Goal: Information Seeking & Learning: Learn about a topic

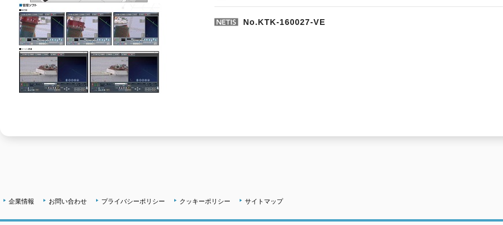
scroll to position [311, 0]
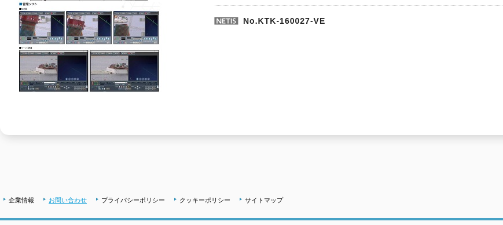
click at [72, 196] on link "お問い合わせ" at bounding box center [68, 199] width 38 height 7
click at [22, 196] on link "企業情報" at bounding box center [21, 199] width 25 height 7
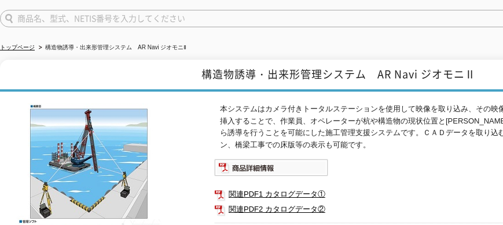
scroll to position [79, 0]
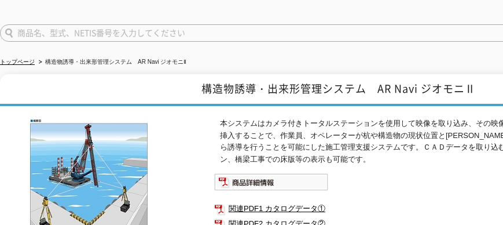
click at [248, 132] on p "本システムはカメラ付きトータルステーションを使用して映像を取り込み、その映像に三次元設計をＡＲ（拡張実現）化し挿入することで、作業員、オペレーターが杭や構造物…" at bounding box center [448, 142] width 457 height 48
click at [306, 125] on p "本システムはカメラ付きトータルステーションを使用して映像を取り込み、その映像に三次元設計をＡＲ（拡張実現）化し挿入することで、作業員、オペレーターが杭や構造物…" at bounding box center [448, 142] width 457 height 48
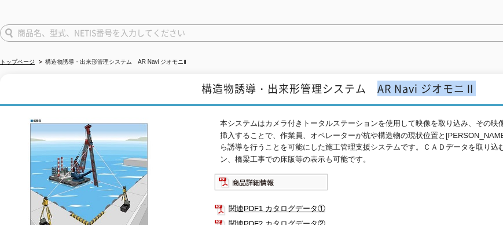
drag, startPoint x: 379, startPoint y: 81, endPoint x: 478, endPoint y: 79, distance: 99.0
click at [478, 79] on h1 "構造物誘導・出来形管理システム　AR Navi ジオモニⅡ" at bounding box center [338, 90] width 677 height 32
copy h1 "AR Navi ジオモニⅡ"
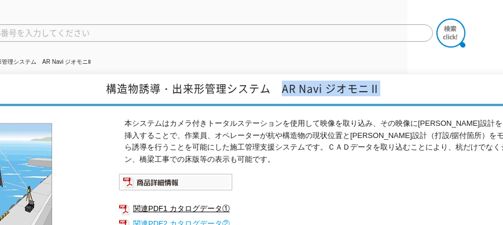
scroll to position [79, 99]
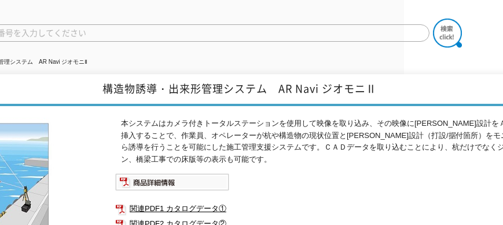
click at [313, 129] on p "本システムはカメラ付きトータルステーションを使用して映像を取り込み、その映像に三次元設計をＡＲ（拡張実現）化し挿入することで、作業員、オペレーターが杭や構造物…" at bounding box center [349, 142] width 457 height 48
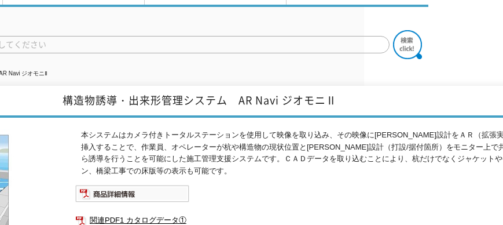
scroll to position [79, 139]
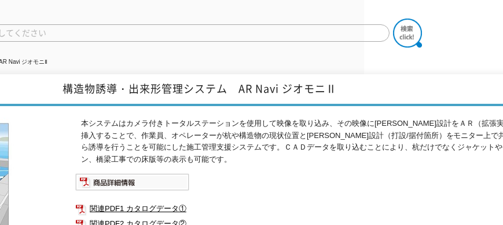
click at [105, 118] on p "本システムはカメラ付きトータルステーションを使用して映像を取り込み、その映像に三次元設計をＡＲ（拡張実現）化し挿入することで、作業員、オペレーターが杭や構造物…" at bounding box center [309, 142] width 457 height 48
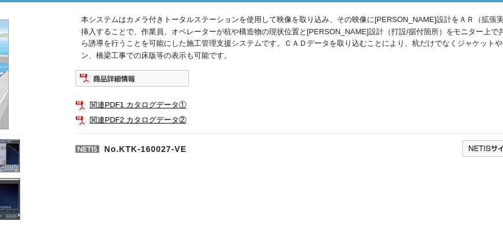
scroll to position [211, 139]
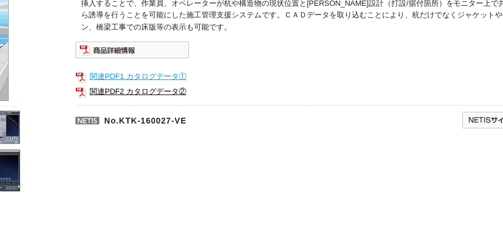
click at [164, 69] on link "関連PDF1 カタログデータ①" at bounding box center [306, 76] width 463 height 15
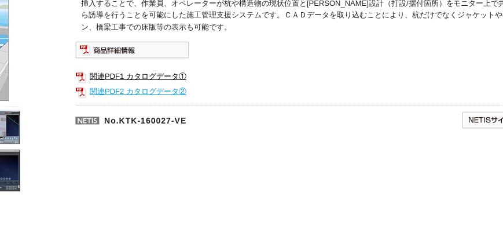
click at [152, 84] on link "関連PDF2 カタログデータ②" at bounding box center [306, 91] width 463 height 15
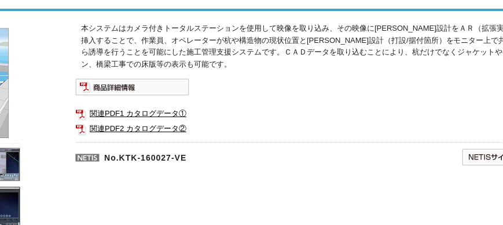
scroll to position [198, 139]
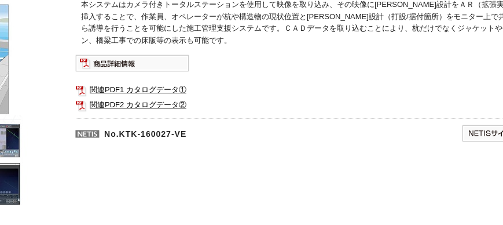
drag, startPoint x: 329, startPoint y: 227, endPoint x: 232, endPoint y: 240, distance: 98.1
click at [232, 224] on html "株式会社 ソーキ spMenu 日々進化する計測技術と多種・多様化するニーズにレンタルでお応えします。 お電話でのお問い合わせは 0120-856-990 (…" at bounding box center [112, 107] width 503 height 610
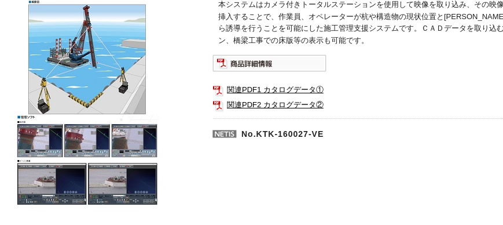
scroll to position [198, 0]
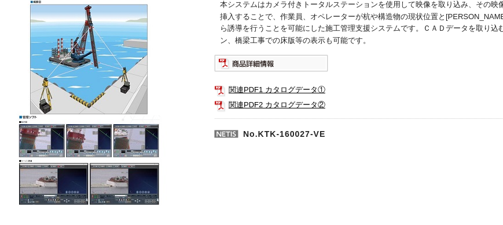
click at [167, 47] on img at bounding box center [89, 102] width 179 height 207
click at [299, 83] on link "関連PDF1 カタログデータ①" at bounding box center [445, 89] width 463 height 15
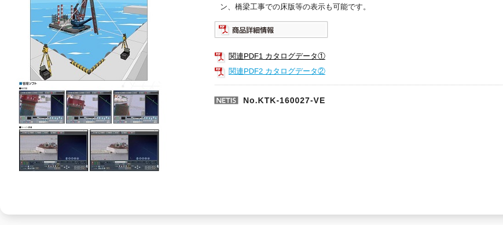
click at [287, 64] on link "関連PDF2 カタログデータ②" at bounding box center [445, 71] width 463 height 15
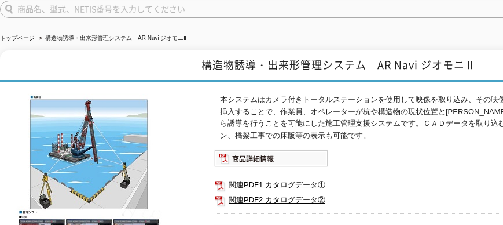
scroll to position [99, 0]
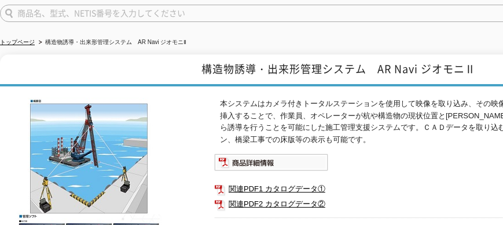
click at [280, 106] on p "本システムはカメラ付きトータルステーションを使用して映像を取り込み、その映像に三次元設計をＡＲ（拡張実現）化し挿入することで、作業員、オペレーターが杭や構造物…" at bounding box center [448, 122] width 457 height 48
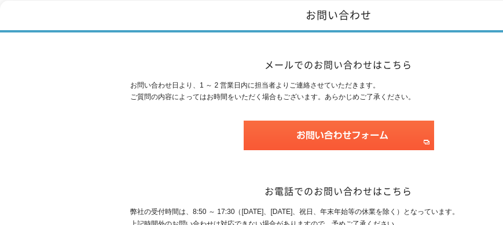
scroll to position [132, 0]
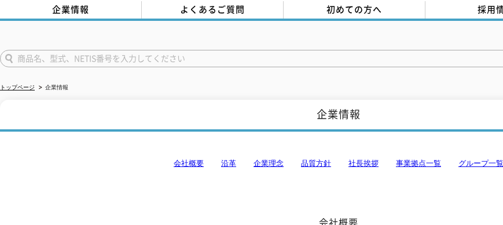
scroll to position [66, 0]
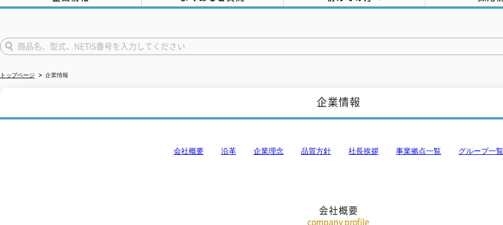
click at [196, 146] on link "会社概要" at bounding box center [189, 150] width 30 height 9
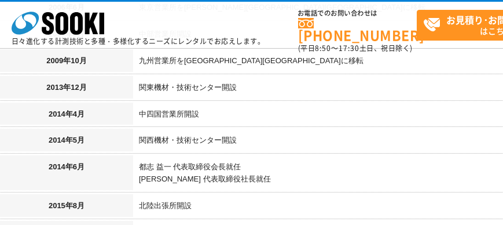
scroll to position [1204, 0]
